Goal: Information Seeking & Learning: Compare options

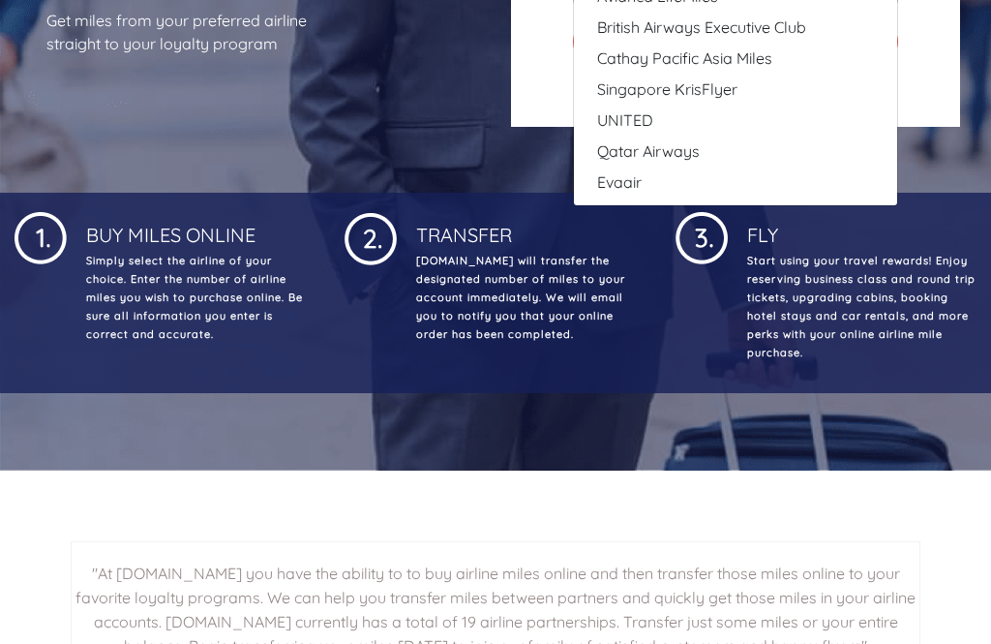
scroll to position [464, 0]
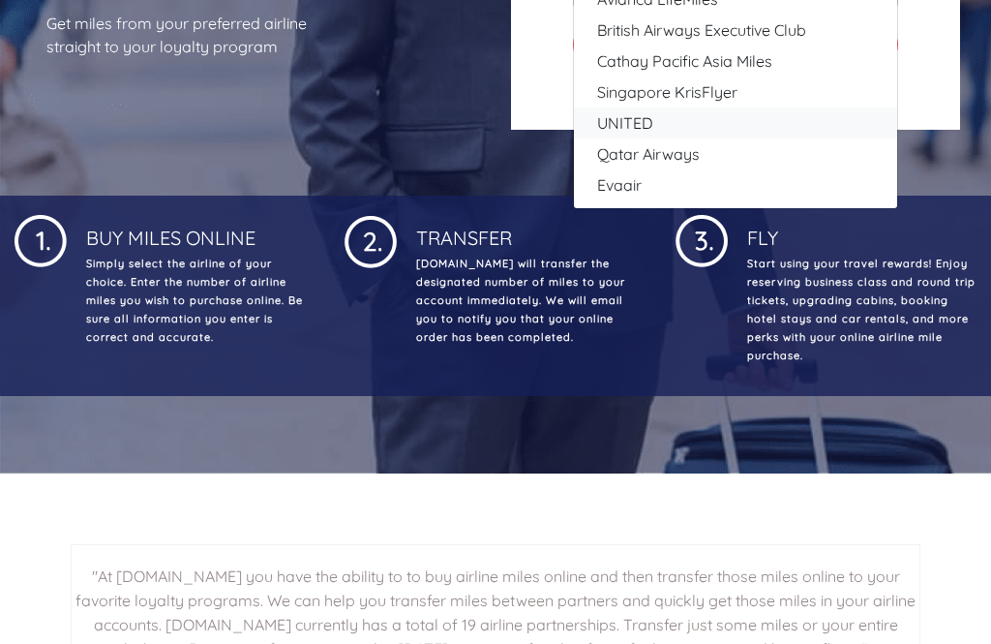
click at [648, 135] on span "UNITED" at bounding box center [625, 122] width 56 height 23
select select "UNITED"
type input "80000"
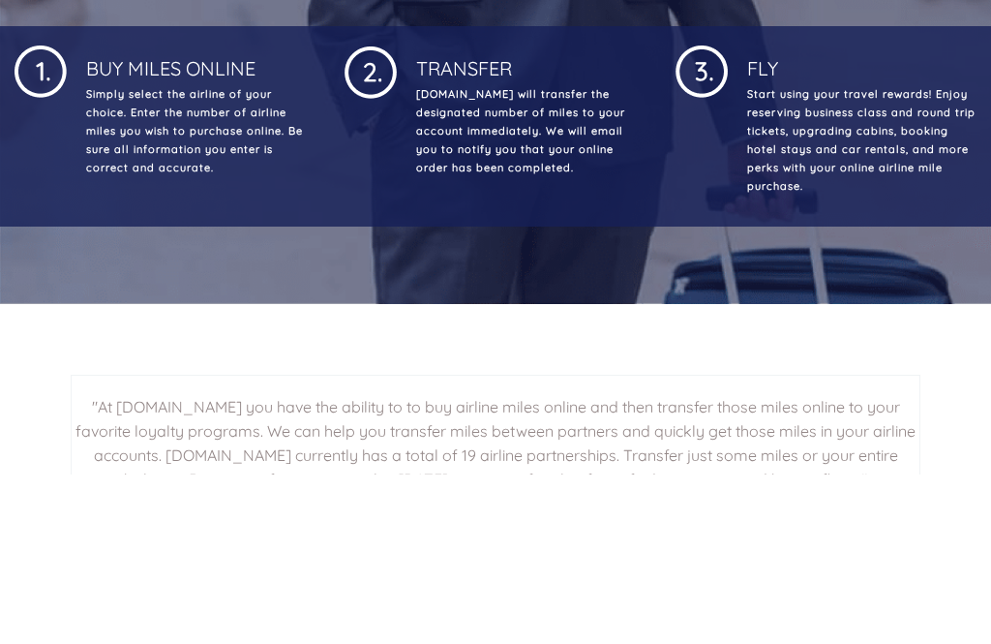
type input "5"
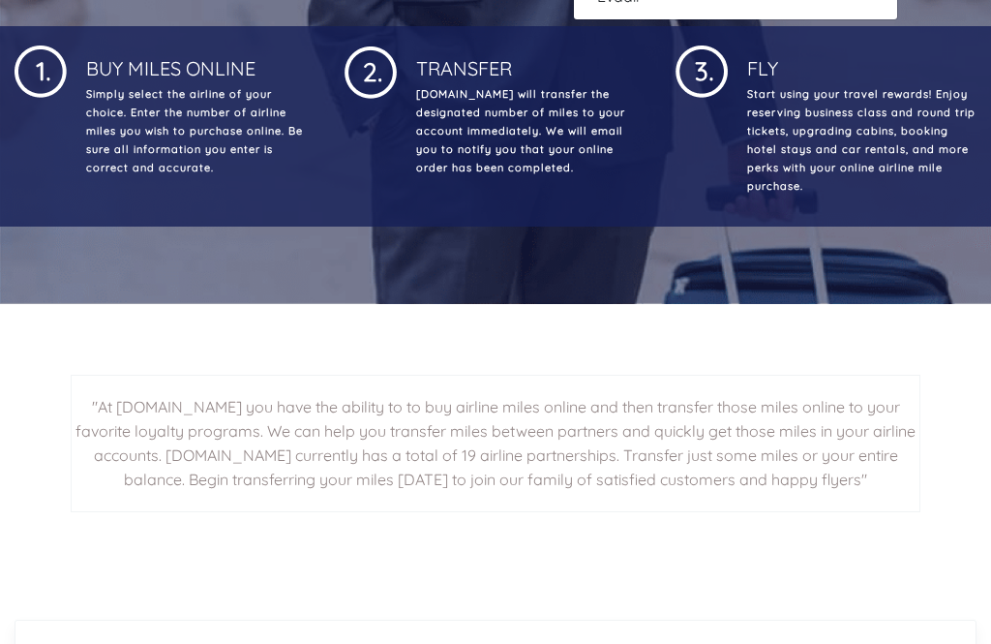
select select "Air Canada Aeroplan"
type input "80000"
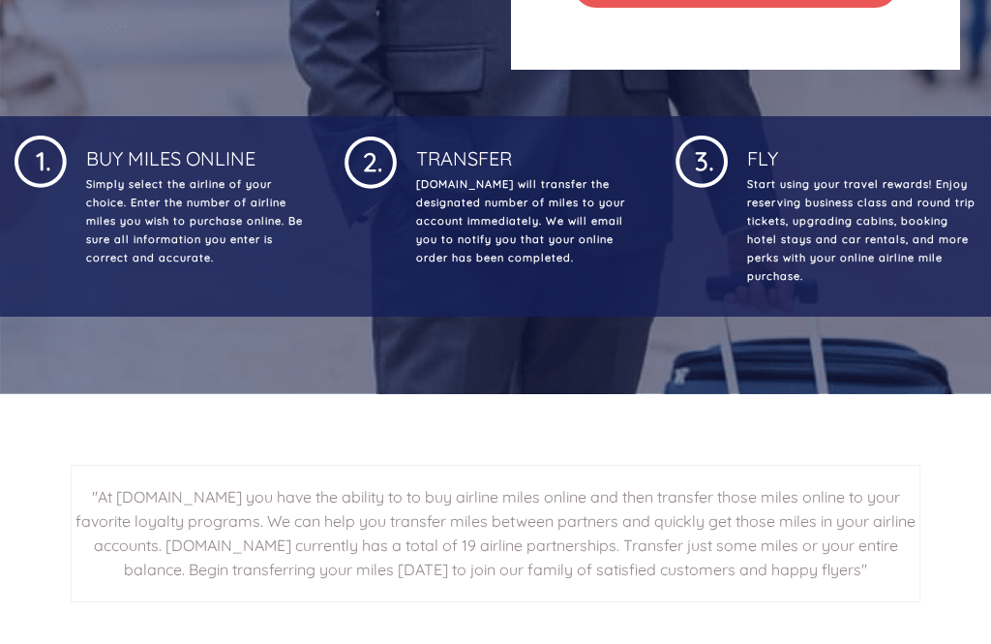
scroll to position [544, 0]
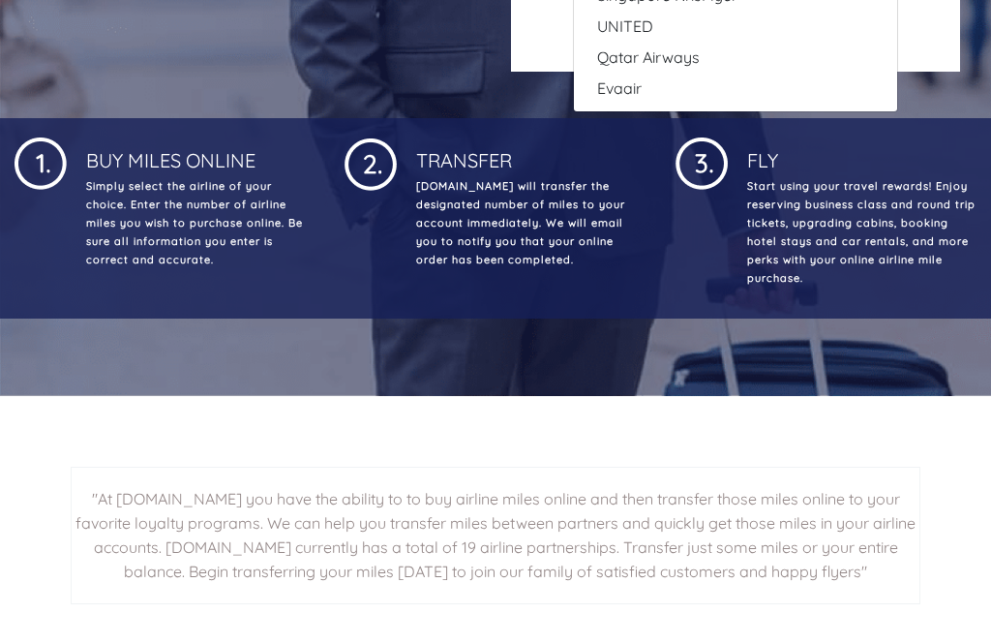
scroll to position [540, 0]
select select "Air France/KLM Flying Blue"
type input "49000"
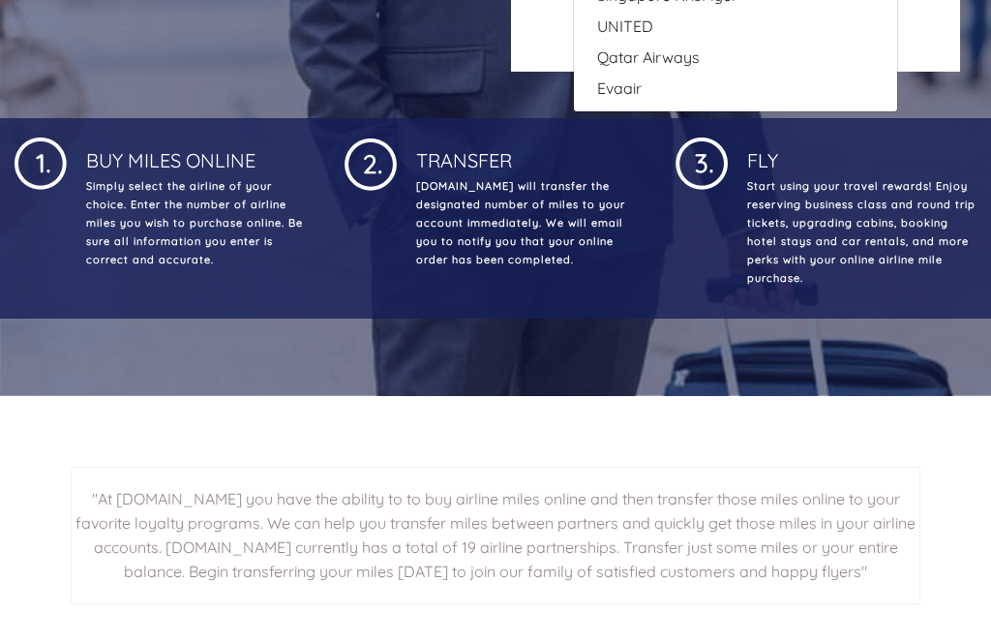
select select "British Airways Executive Club"
type input "80000"
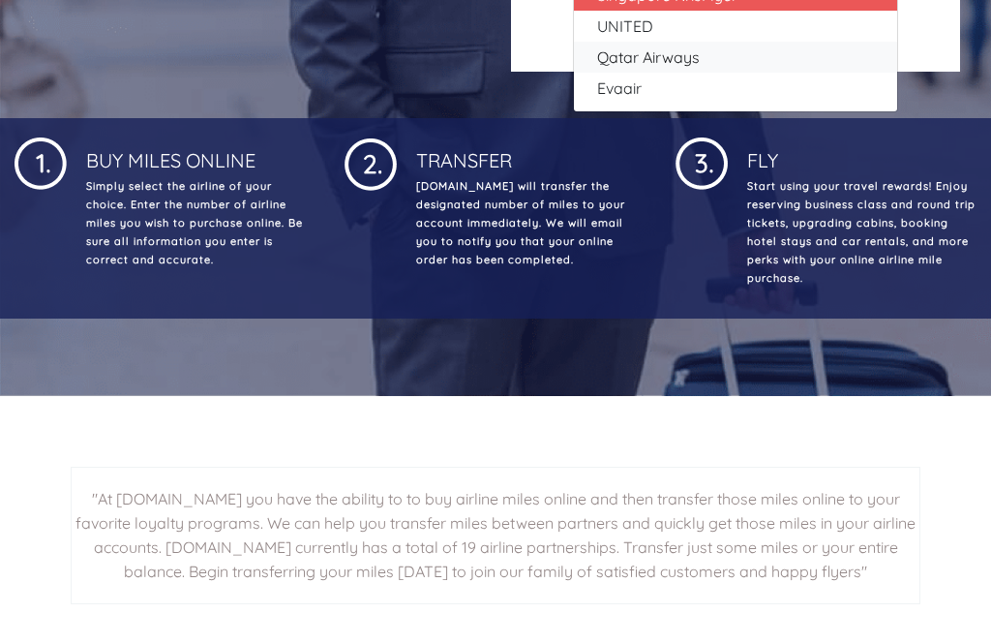
click at [706, 73] on link "Qatar Airways" at bounding box center [735, 57] width 323 height 31
select select "Qatar Airways"
type input "10000"
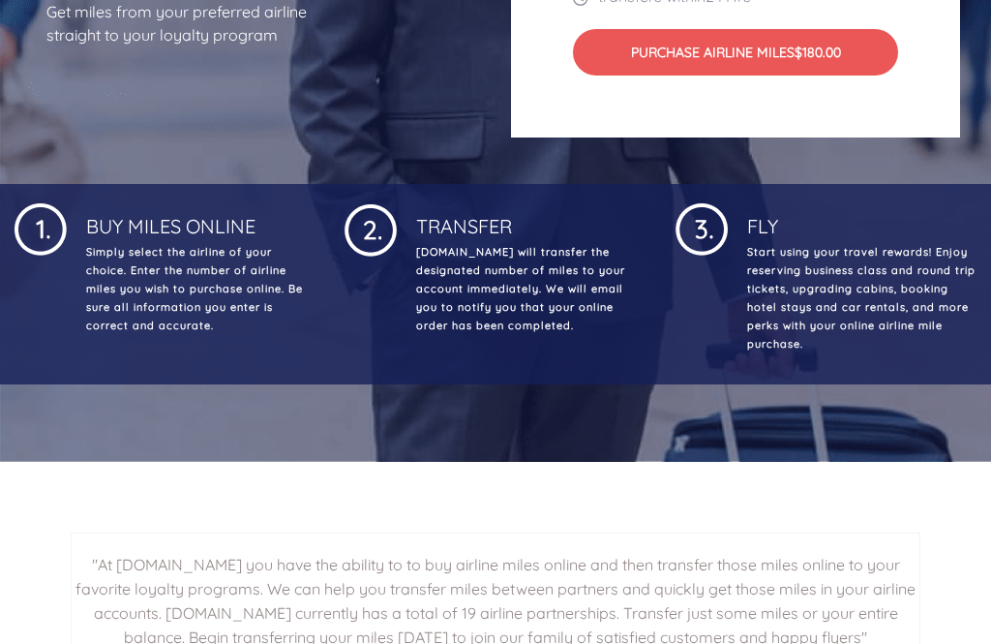
scroll to position [473, 0]
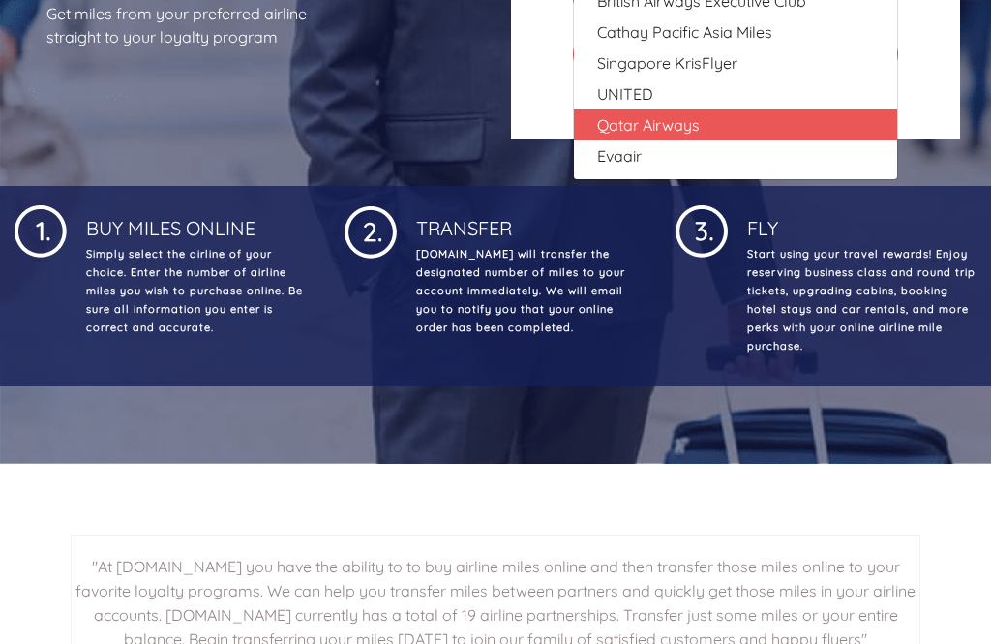
select select "Air Canada Aeroplan"
type input "80000"
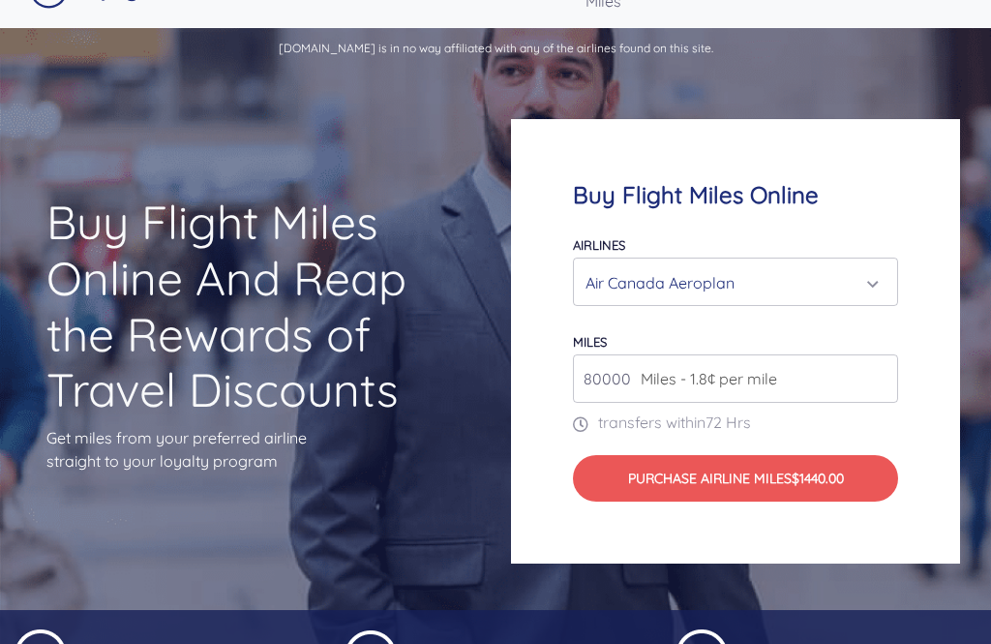
scroll to position [47, 0]
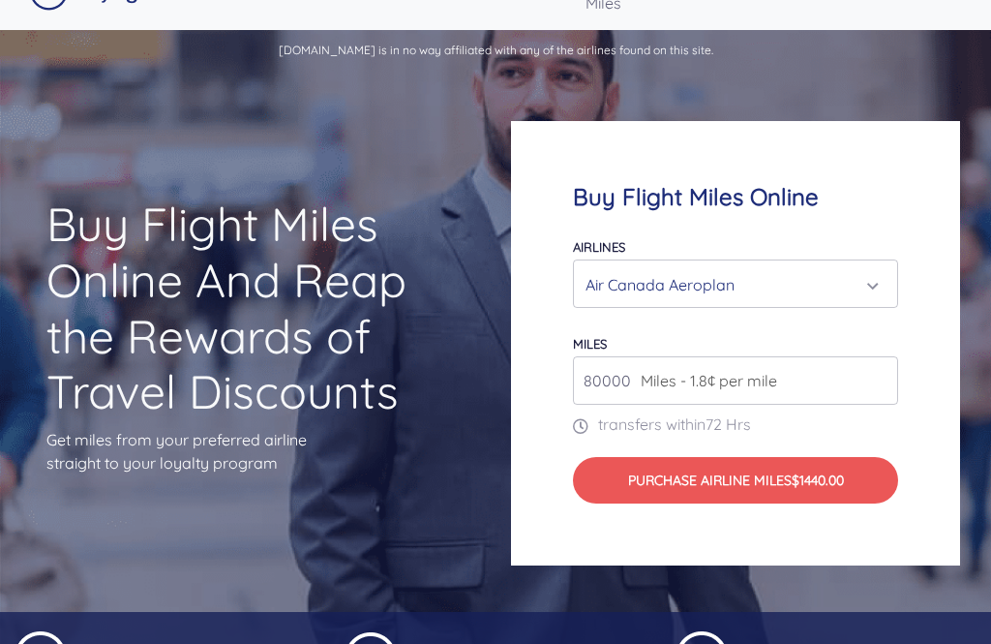
click at [773, 304] on div "Air Canada Aeroplan" at bounding box center [730, 285] width 289 height 37
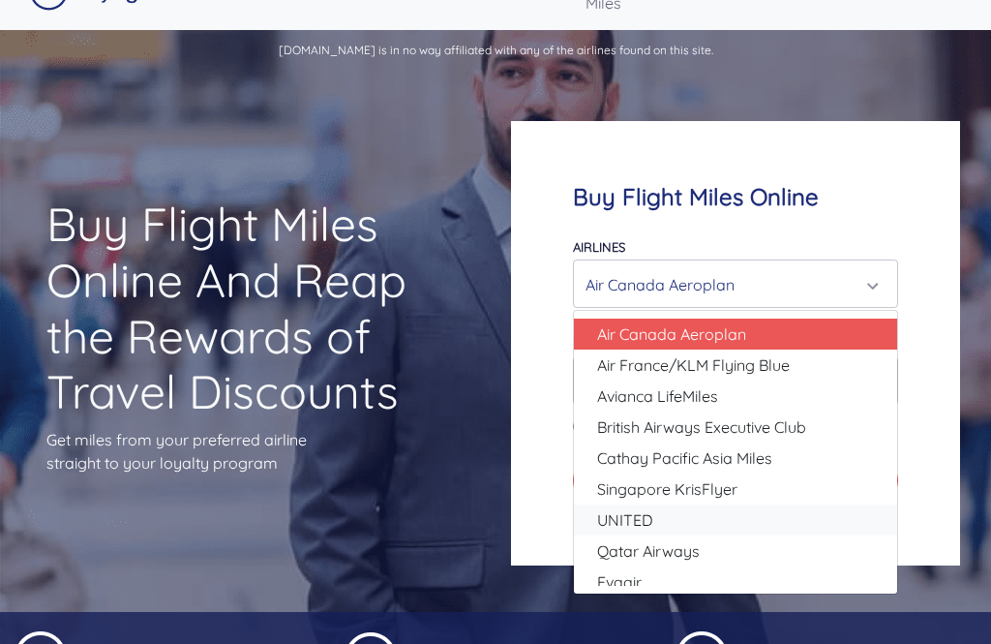
click at [650, 532] on span "UNITED" at bounding box center [625, 519] width 56 height 23
select select "UNITED"
